Goal: Transaction & Acquisition: Purchase product/service

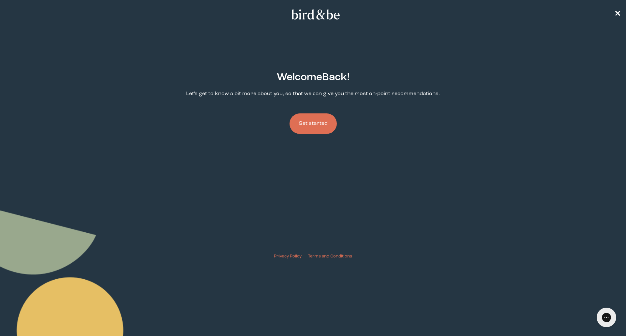
click at [319, 128] on button "Get started" at bounding box center [312, 123] width 47 height 21
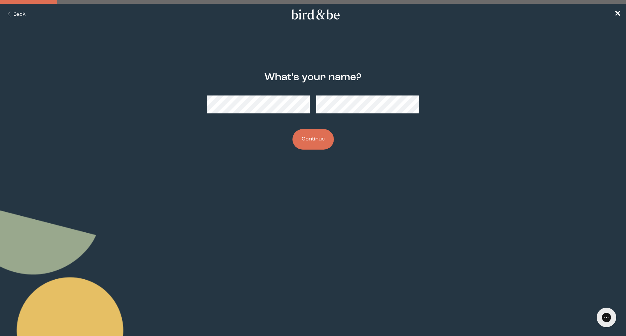
click at [316, 138] on button "Continue" at bounding box center [312, 139] width 41 height 21
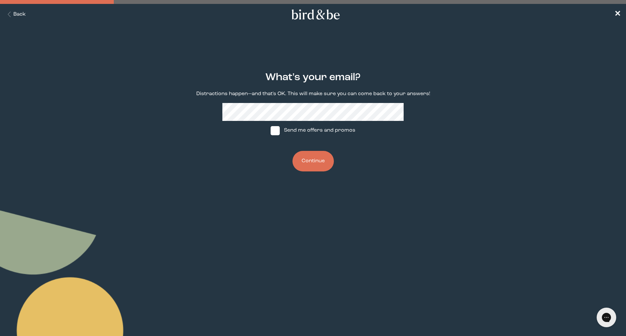
click at [312, 131] on label "Send me offers and promos" at bounding box center [312, 131] width 97 height 20
click at [271, 131] on input "Send me offers and promos" at bounding box center [270, 130] width 0 height 0
checkbox input "true"
click at [312, 160] on button "Continue" at bounding box center [312, 161] width 41 height 21
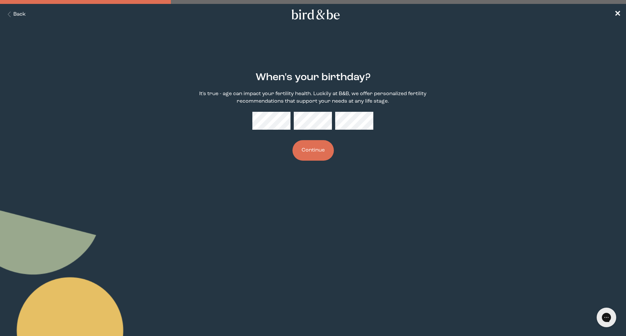
click at [315, 151] on button "Continue" at bounding box center [312, 150] width 41 height 21
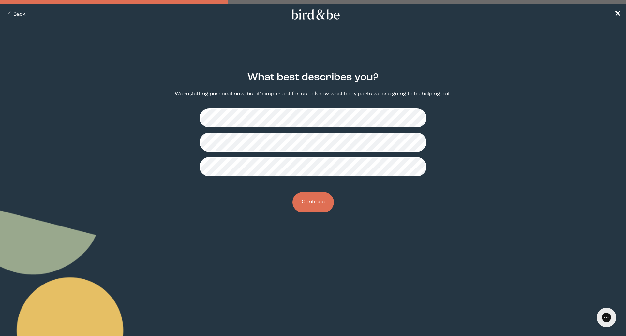
click at [316, 202] on button "Continue" at bounding box center [312, 202] width 41 height 21
click at [315, 200] on button "Continue" at bounding box center [312, 202] width 41 height 21
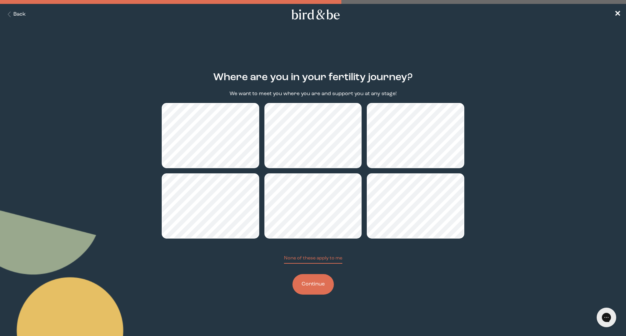
click at [307, 285] on button "Continue" at bounding box center [312, 284] width 41 height 21
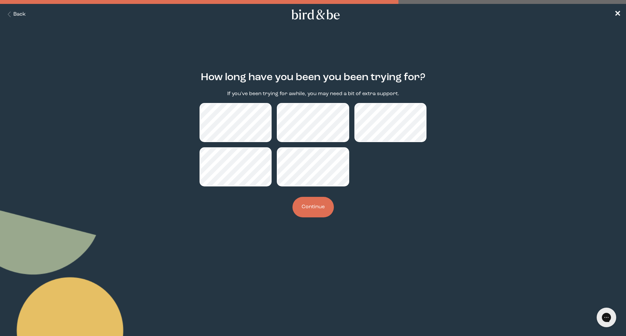
click at [324, 207] on button "Continue" at bounding box center [312, 207] width 41 height 21
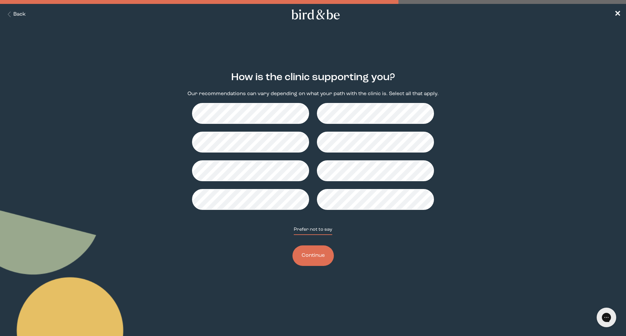
click at [317, 229] on button "Prefer not to say" at bounding box center [313, 230] width 38 height 9
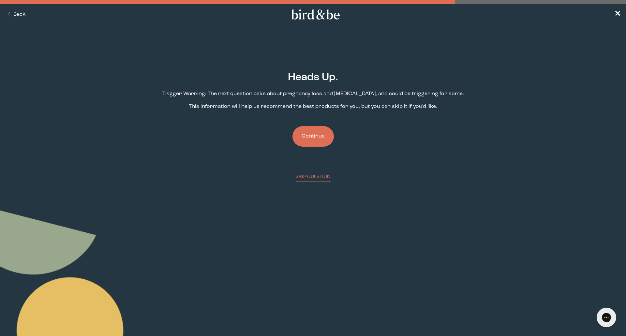
click at [310, 136] on button "Continue" at bounding box center [312, 136] width 41 height 21
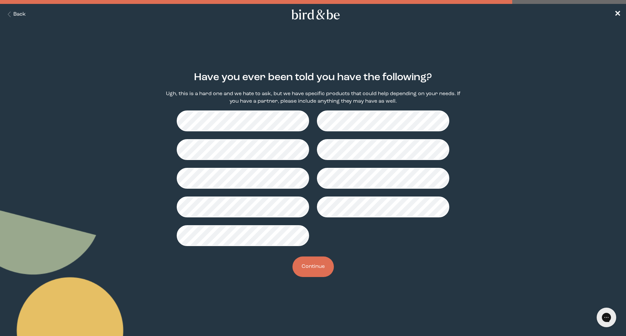
click at [20, 12] on button "Back" at bounding box center [15, 14] width 21 height 7
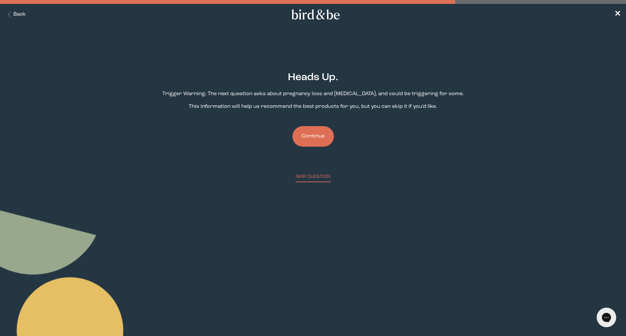
click at [20, 12] on button "Back" at bounding box center [15, 14] width 21 height 7
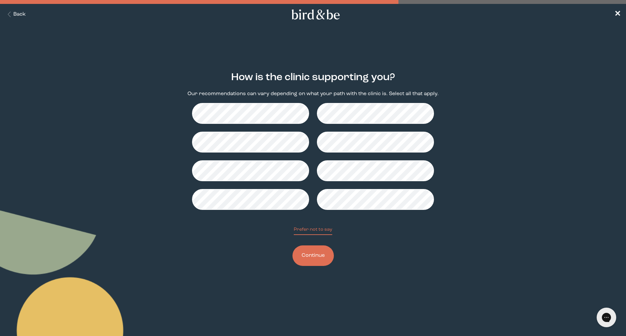
click at [20, 12] on button "Back" at bounding box center [15, 14] width 21 height 7
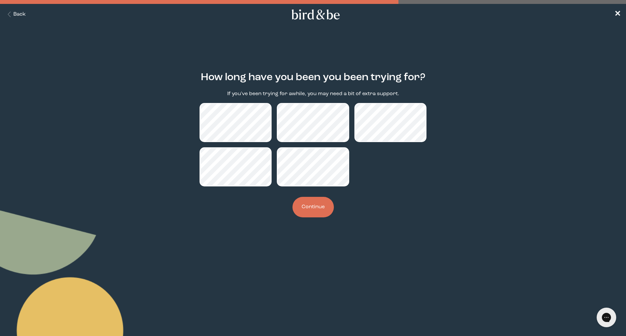
click at [20, 12] on button "Back" at bounding box center [15, 14] width 21 height 7
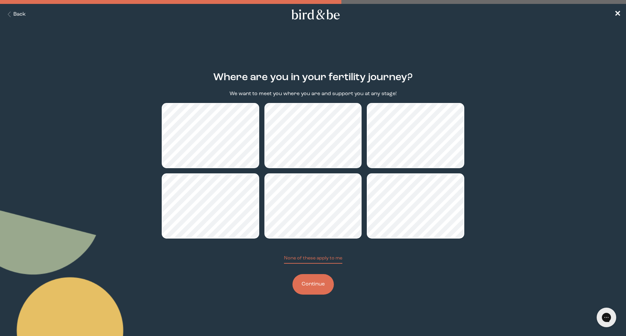
click at [316, 283] on button "Continue" at bounding box center [312, 284] width 41 height 21
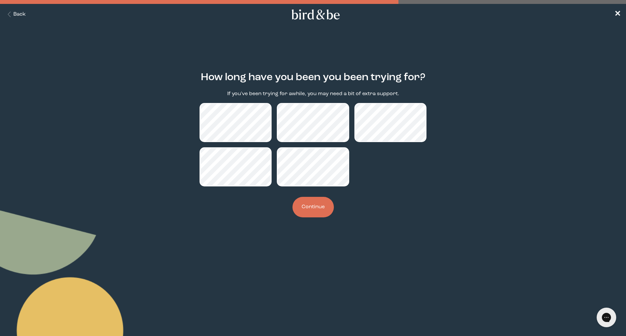
click at [303, 202] on button "Continue" at bounding box center [312, 207] width 41 height 21
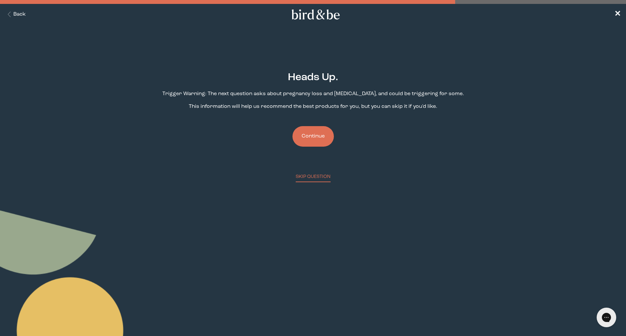
click at [312, 135] on button "Continue" at bounding box center [312, 136] width 41 height 21
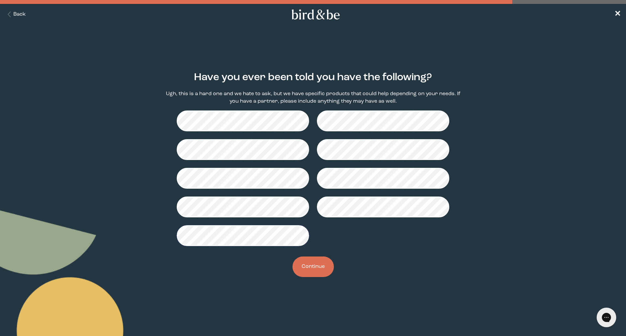
click at [306, 264] on button "Continue" at bounding box center [312, 267] width 41 height 21
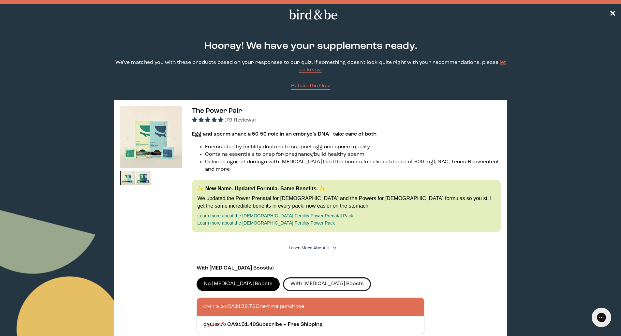
drag, startPoint x: 625, startPoint y: 62, endPoint x: 283, endPoint y: 277, distance: 404.8
click at [283, 277] on label "With [MEDICAL_DATA] Boosts" at bounding box center [327, 284] width 88 height 14
click at [0, 0] on input "With [MEDICAL_DATA] Boosts" at bounding box center [0, 0] width 0 height 0
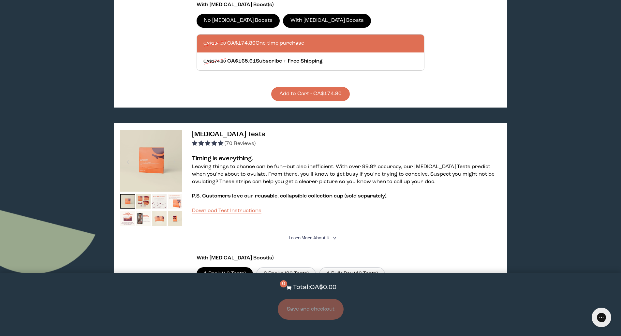
scroll to position [178, 0]
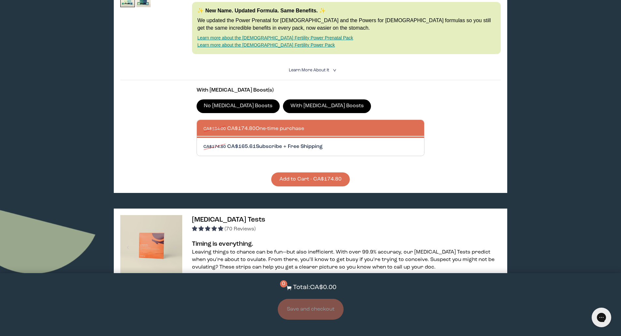
click at [319, 142] on div at bounding box center [317, 147] width 228 height 18
click at [203, 143] on input "CA$174.80 CA$165.61 Subscribe + Free Shipping" at bounding box center [203, 143] width 0 height 0
radio input "true"
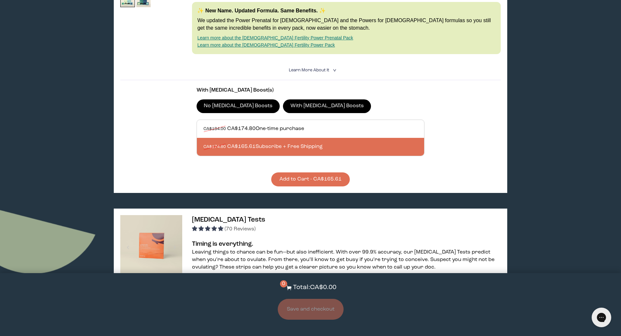
click at [304, 173] on button "Add to Cart - CA$165.61" at bounding box center [310, 179] width 79 height 14
click at [315, 313] on button "Save and checkout" at bounding box center [311, 309] width 66 height 21
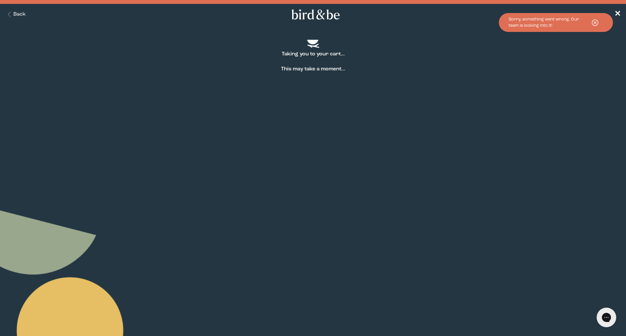
click at [597, 23] on icon at bounding box center [595, 22] width 16 height 9
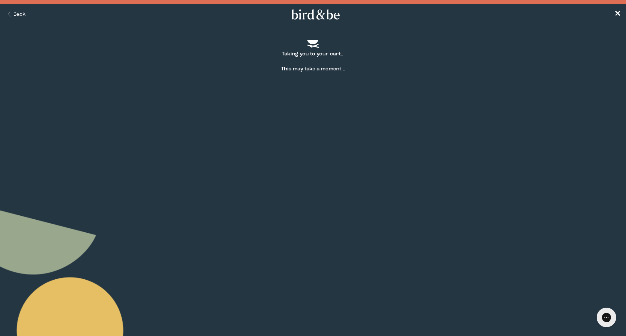
click at [19, 16] on button "Back" at bounding box center [15, 14] width 21 height 7
